Goal: Task Accomplishment & Management: Manage account settings

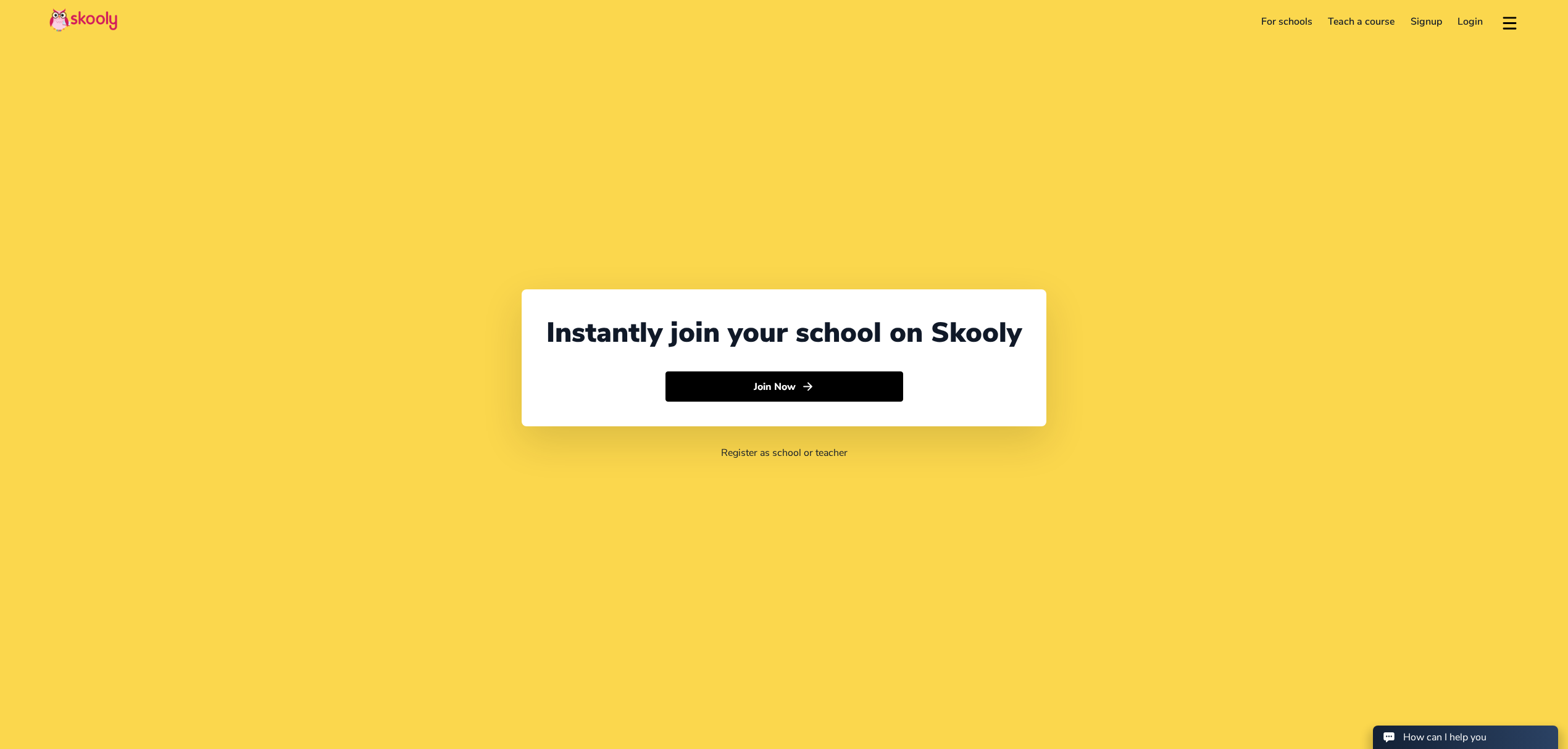
select select "971"
select select "[GEOGRAPHIC_DATA]"
select select "[GEOGRAPHIC_DATA]/[GEOGRAPHIC_DATA]"
click at [1477, 25] on link "Login" at bounding box center [1471, 21] width 41 height 20
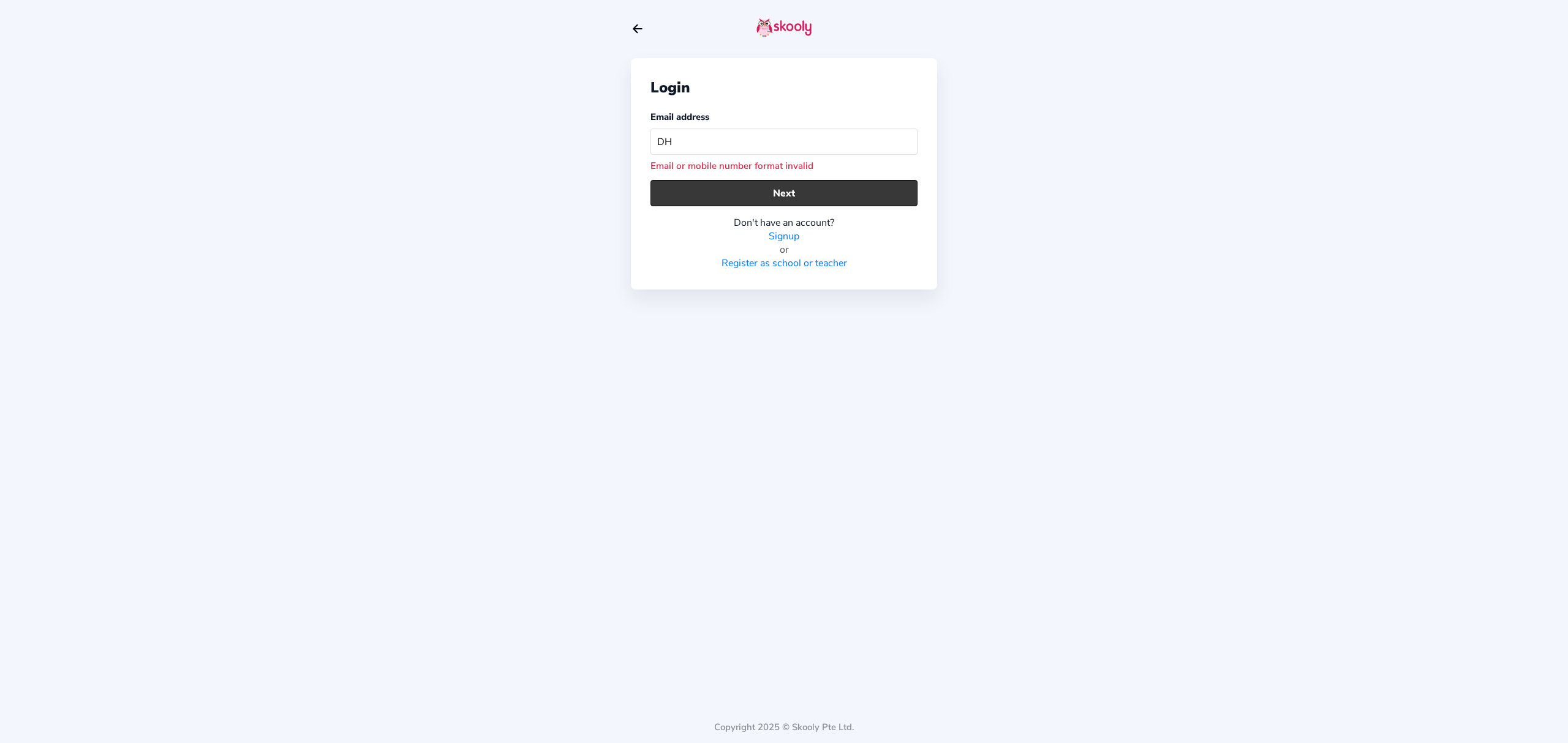
type input "D"
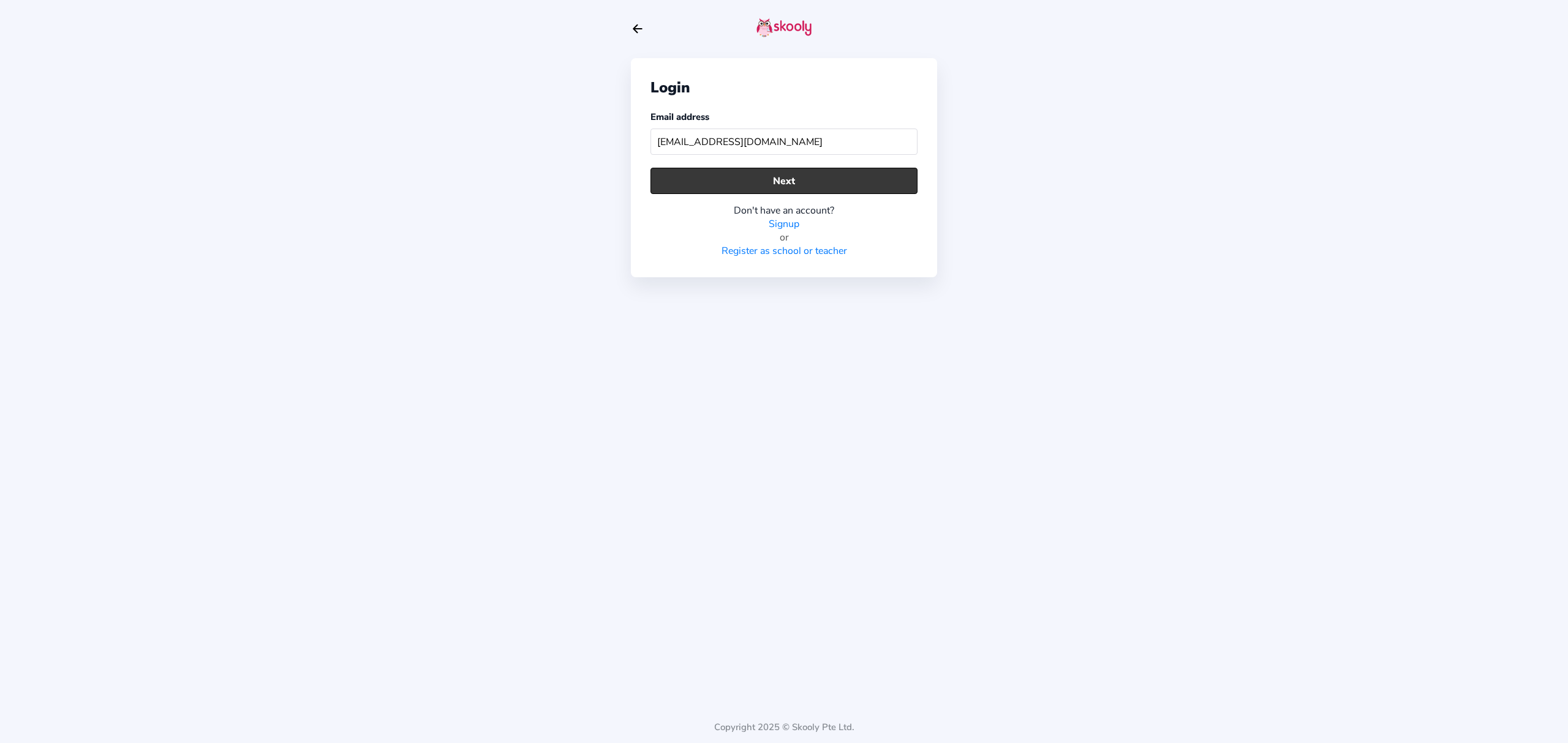
type input "[EMAIL_ADDRESS][DOMAIN_NAME]"
click at [871, 173] on button "Next" at bounding box center [784, 181] width 267 height 26
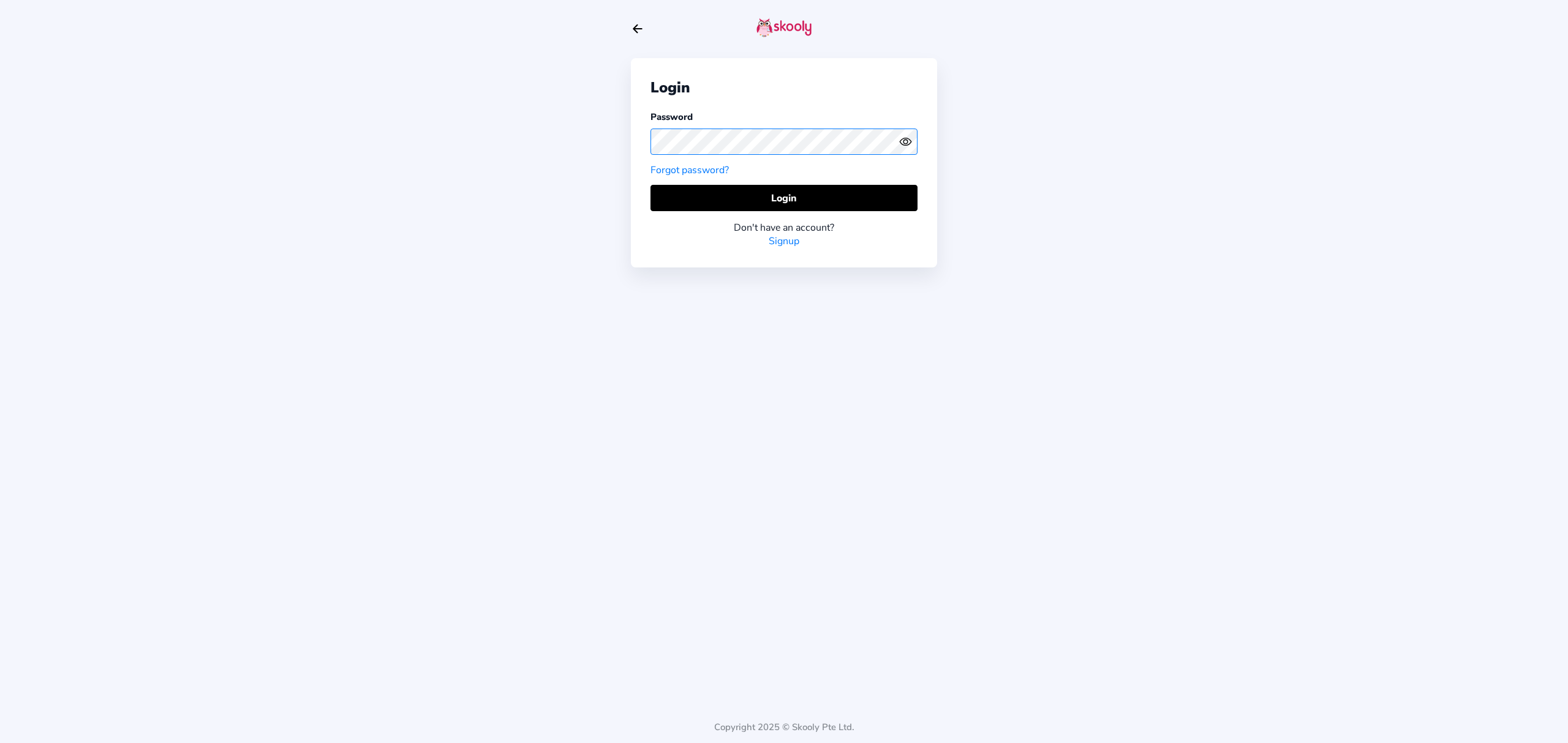
click at [635, 140] on div "Login Password Forgot password? Login Don't have an account? Signup" at bounding box center [784, 163] width 306 height 209
click at [682, 192] on button "Login" at bounding box center [784, 198] width 267 height 26
